Goal: Navigation & Orientation: Find specific page/section

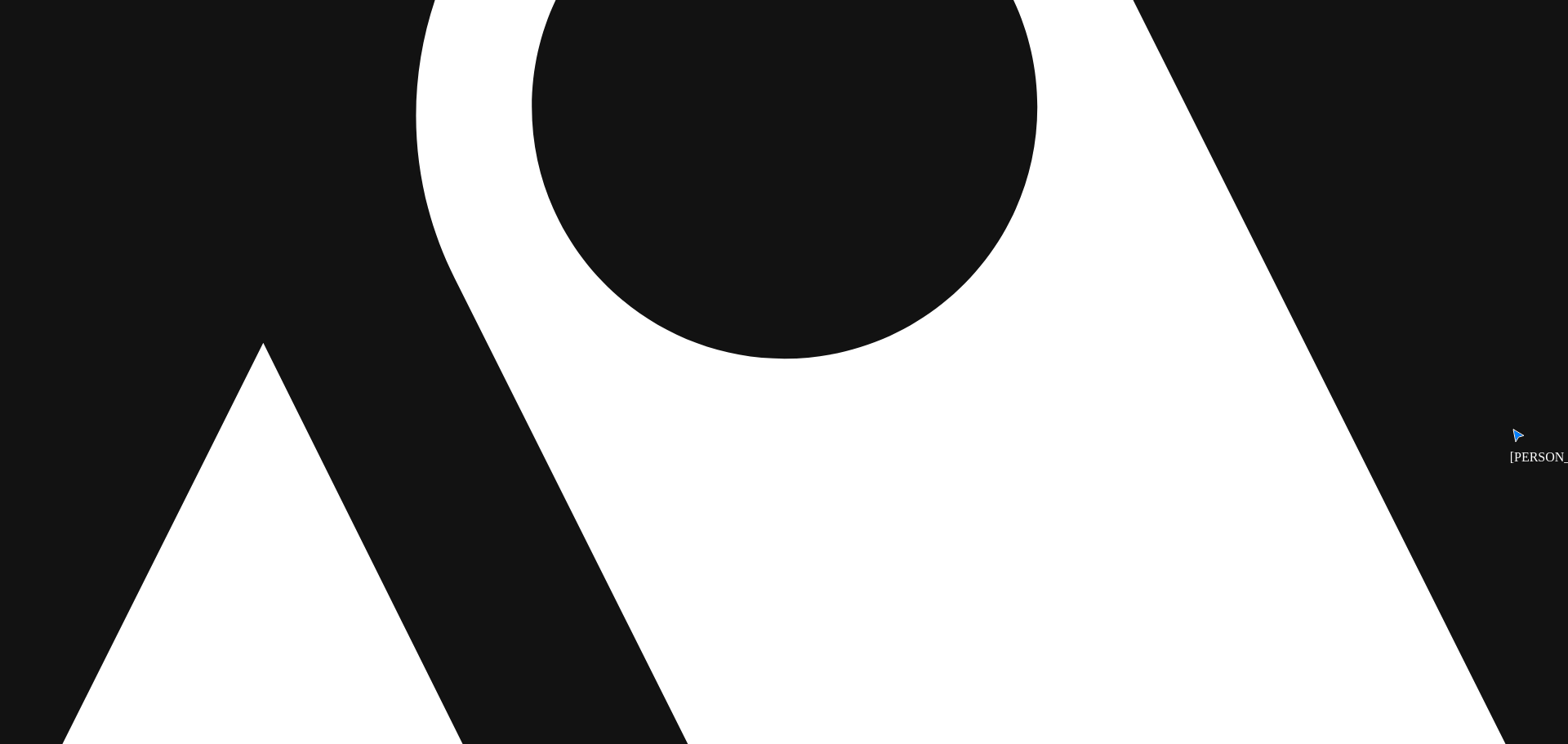
drag, startPoint x: 893, startPoint y: 343, endPoint x: 895, endPoint y: 333, distance: 10.2
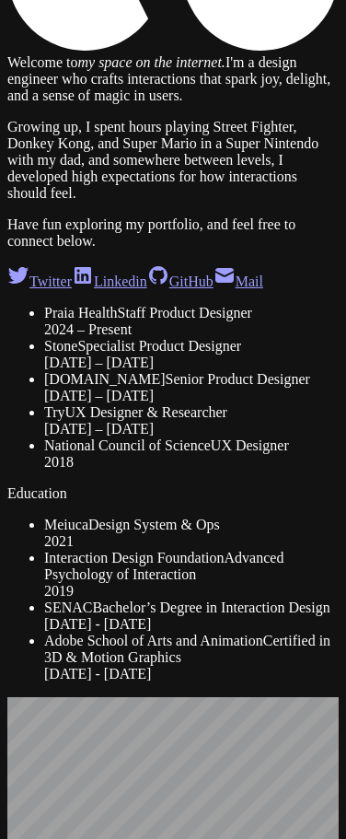
click at [158, 517] on span "Design System & Ops" at bounding box center [154, 525] width 132 height 16
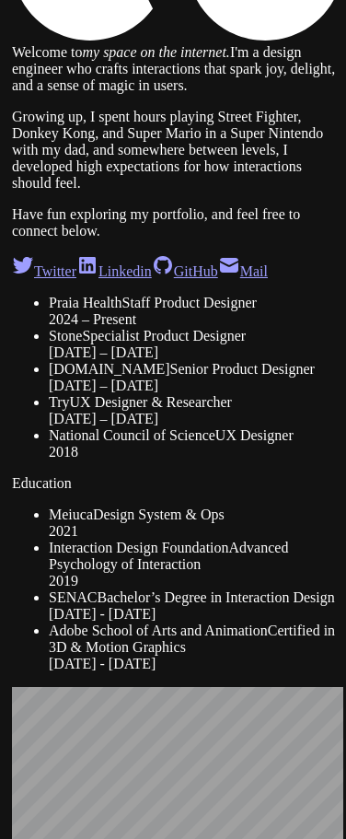
drag, startPoint x: 175, startPoint y: 504, endPoint x: 178, endPoint y: 494, distance: 10.5
click at [178, 507] on div "Meiuca Design System & Ops 2021" at bounding box center [196, 523] width 295 height 33
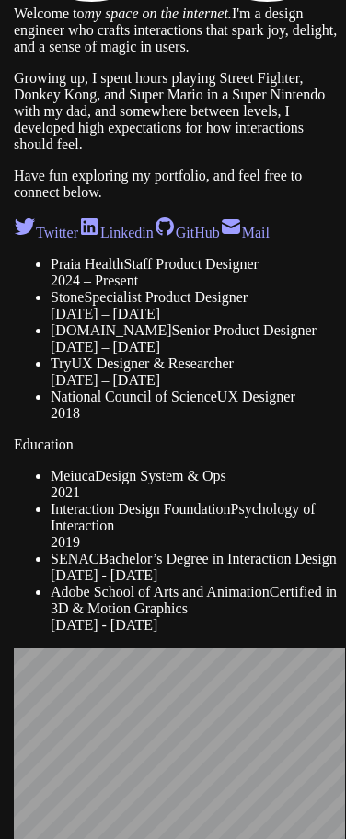
drag, startPoint x: 217, startPoint y: 343, endPoint x: 217, endPoint y: 304, distance: 38.7
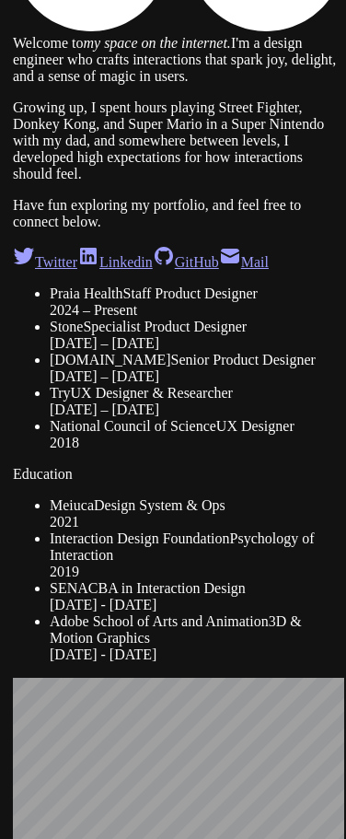
drag, startPoint x: 283, startPoint y: 323, endPoint x: 286, endPoint y: 279, distance: 44.3
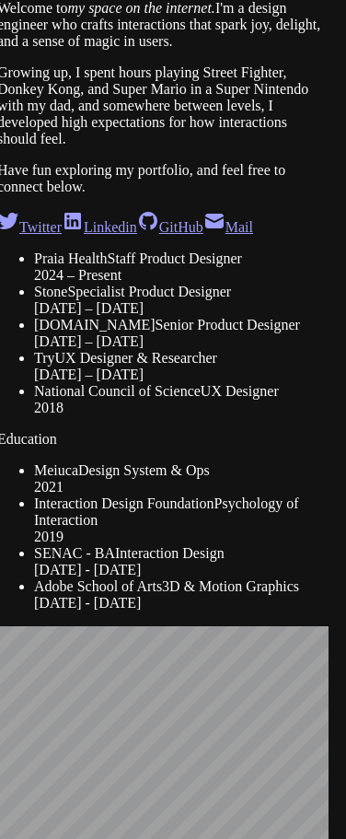
drag, startPoint x: 255, startPoint y: 321, endPoint x: 241, endPoint y: 258, distance: 64.2
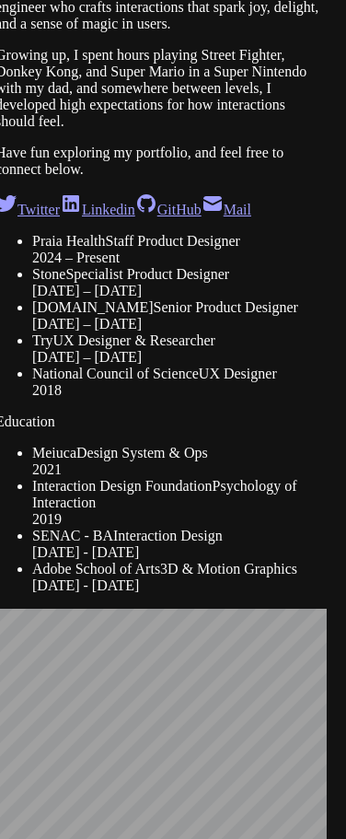
drag, startPoint x: 138, startPoint y: 299, endPoint x: 138, endPoint y: 285, distance: 13.8
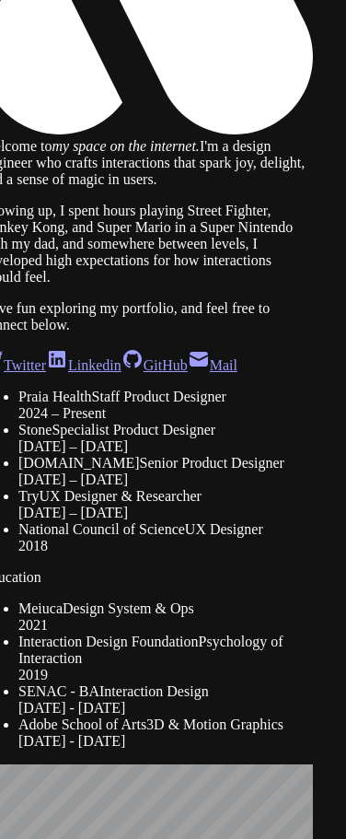
drag, startPoint x: 140, startPoint y: 295, endPoint x: 126, endPoint y: 464, distance: 170.1
